Goal: Task Accomplishment & Management: Manage account settings

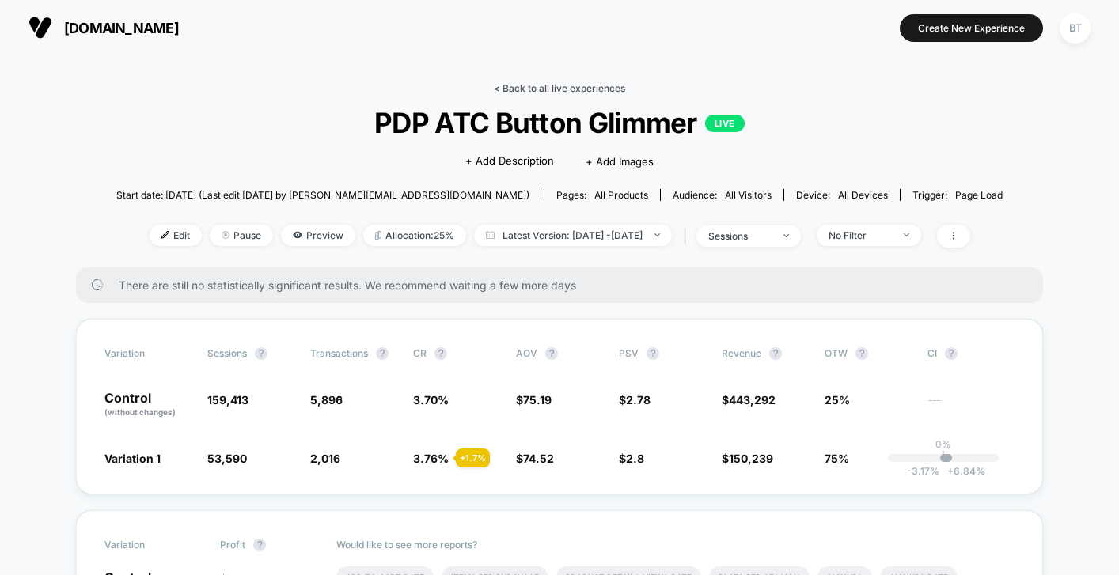
click at [549, 85] on link "< Back to all live experiences" at bounding box center [559, 88] width 131 height 12
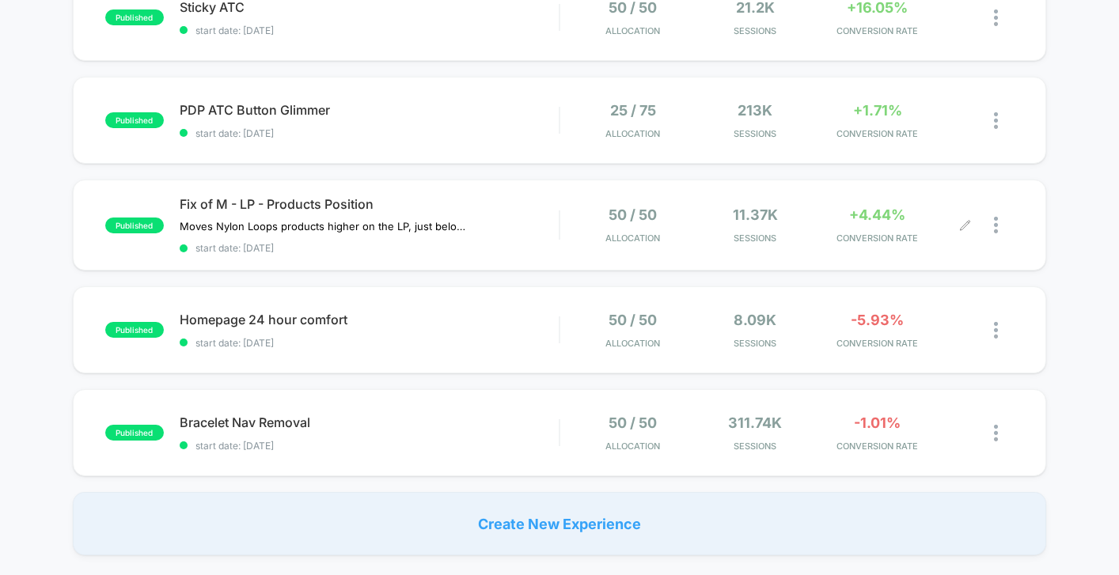
scroll to position [250, 0]
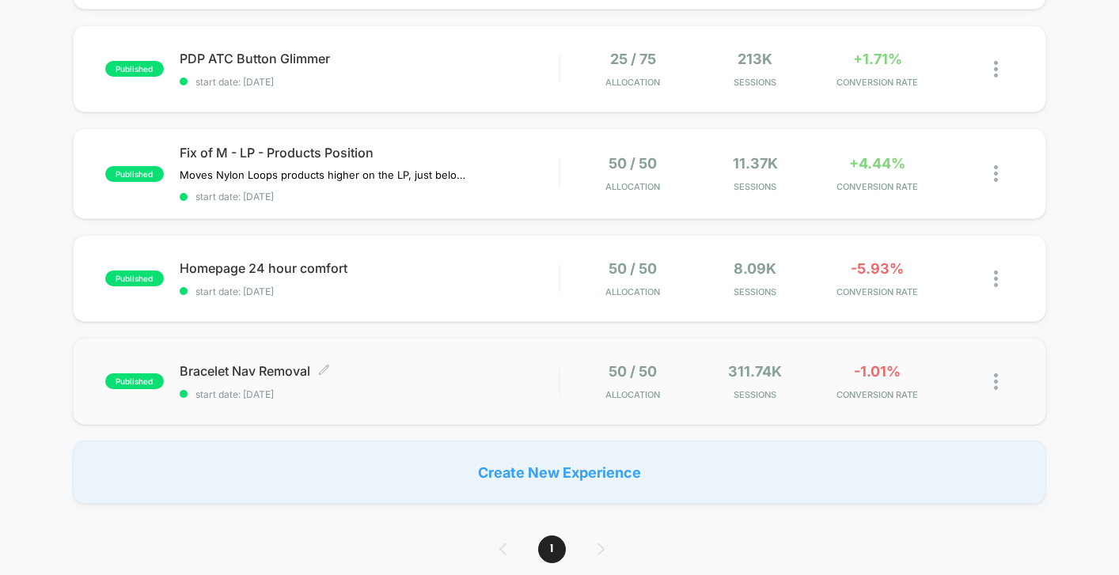
click at [474, 370] on span "Bracelet Nav Removal Click to edit experience details" at bounding box center [369, 371] width 379 height 16
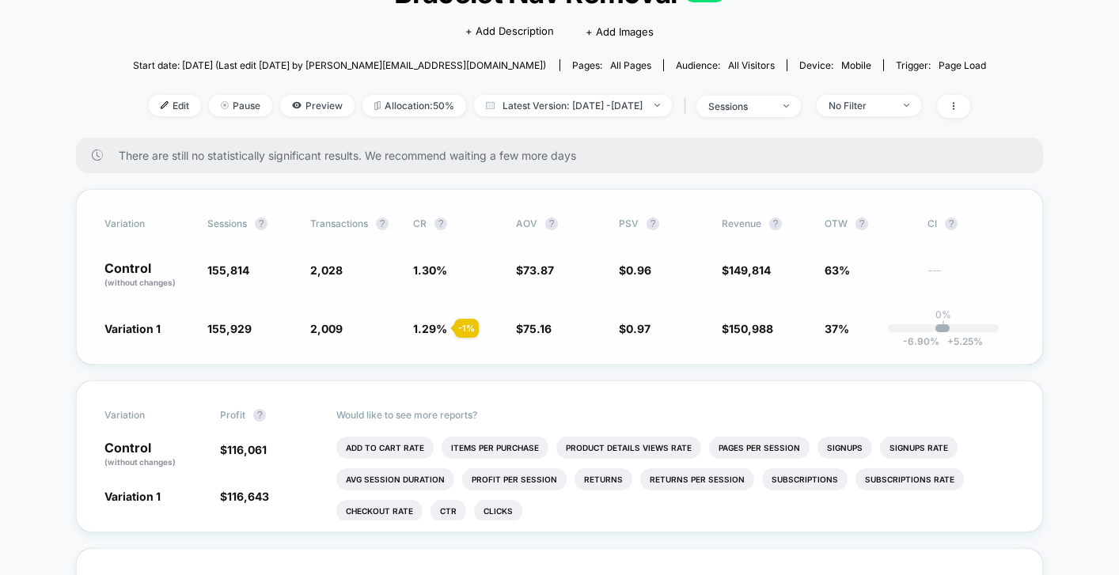
scroll to position [135, 0]
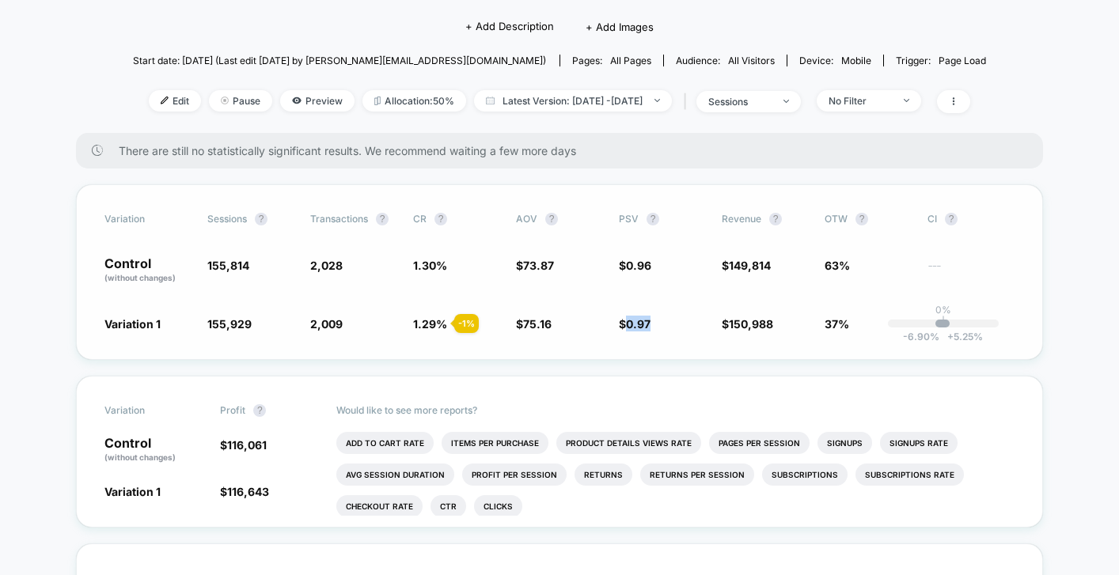
drag, startPoint x: 629, startPoint y: 320, endPoint x: 657, endPoint y: 321, distance: 27.7
click at [657, 321] on span "$ 0.97 + 0.71 %" at bounding box center [662, 324] width 87 height 16
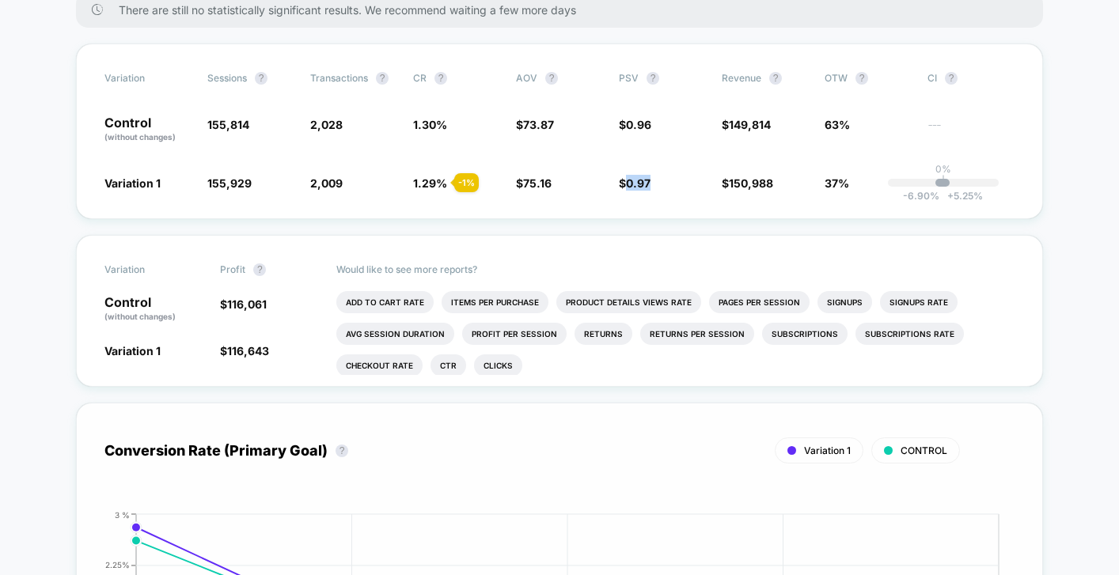
scroll to position [0, 0]
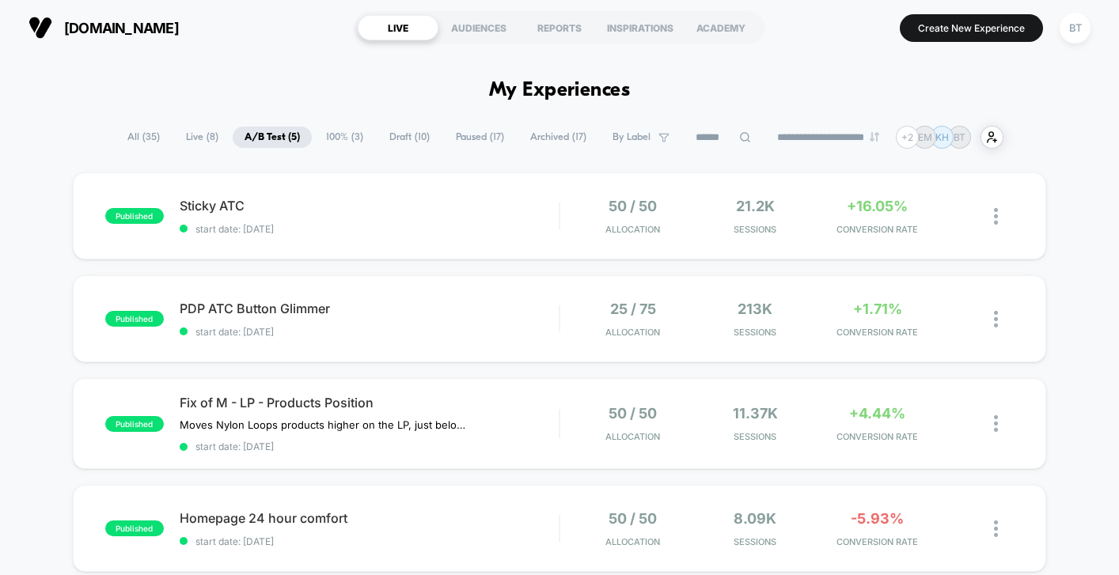
scroll to position [82, 0]
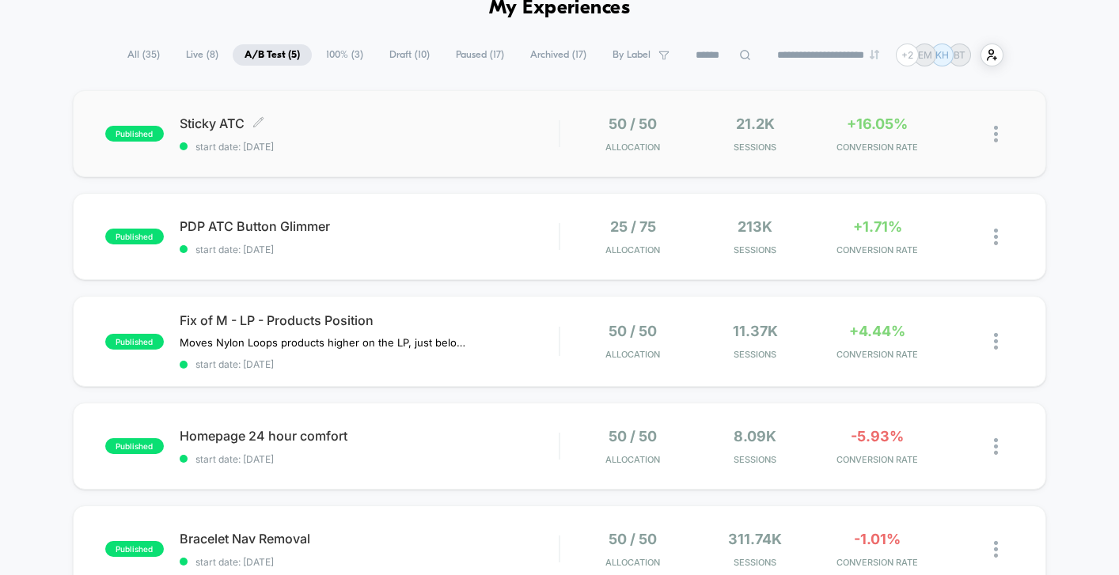
click at [470, 129] on span "Sticky ATC Click to edit experience details" at bounding box center [369, 124] width 379 height 16
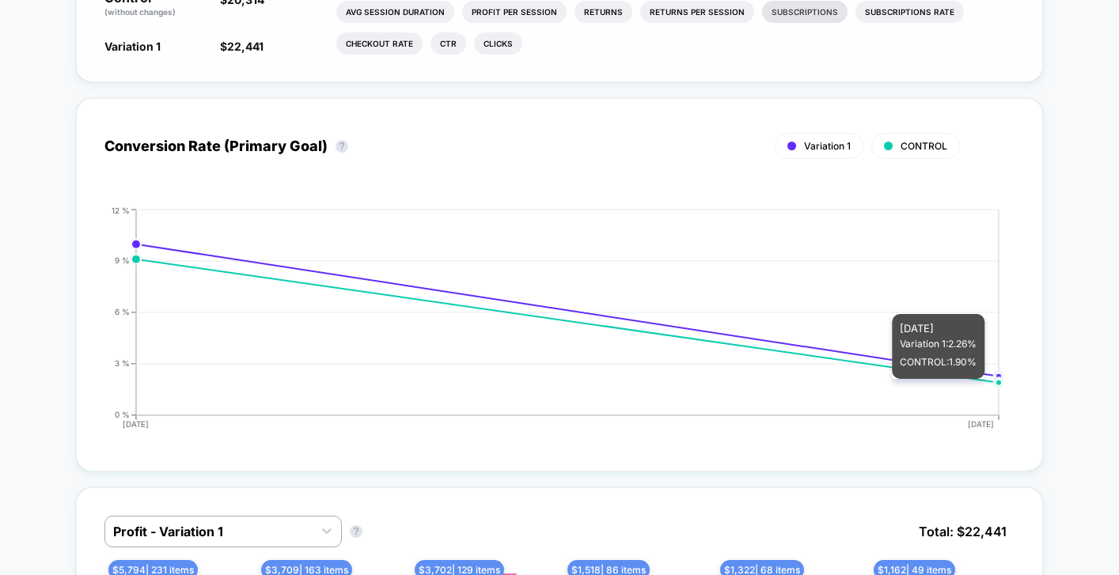
scroll to position [588, 0]
